Goal: Information Seeking & Learning: Learn about a topic

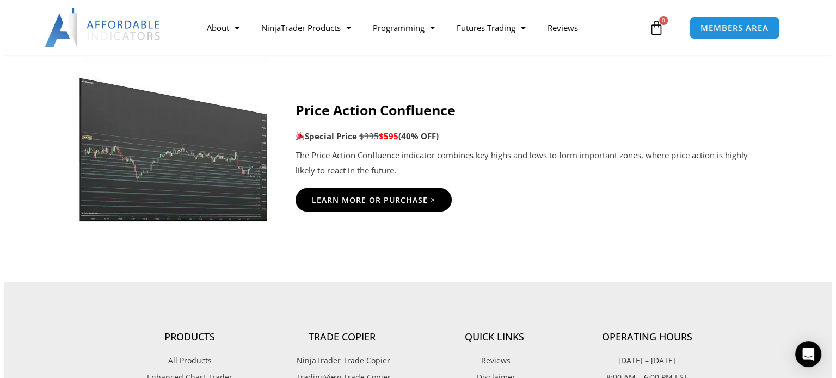
scroll to position [2014, 0]
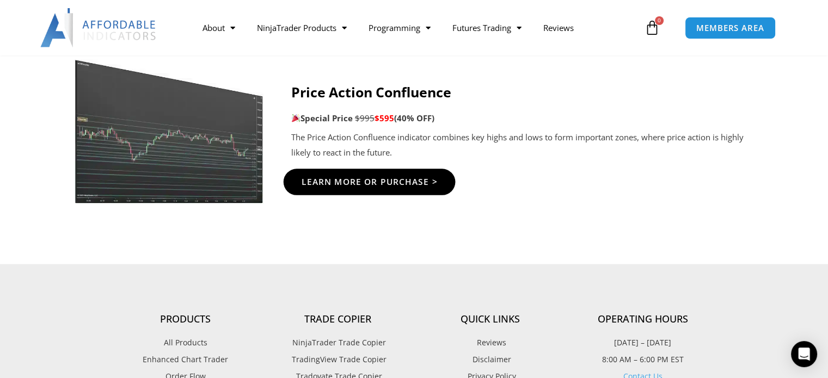
click at [377, 178] on span "Learn More Or Purchase >" at bounding box center [369, 181] width 136 height 8
